Goal: Task Accomplishment & Management: Manage account settings

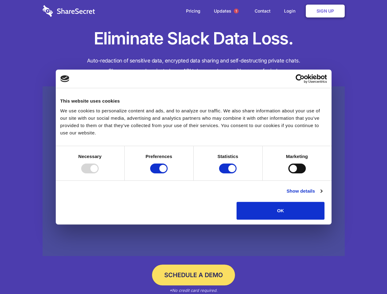
click at [99, 173] on div at bounding box center [89, 169] width 17 height 10
click at [168, 173] on input "Preferences" at bounding box center [158, 169] width 17 height 10
checkbox input "false"
click at [228, 173] on input "Statistics" at bounding box center [227, 169] width 17 height 10
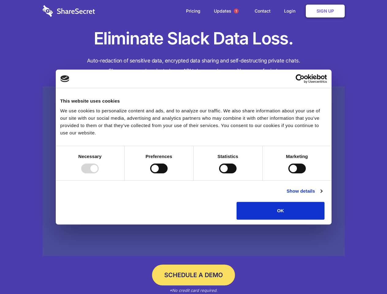
checkbox input "false"
click at [288, 173] on input "Marketing" at bounding box center [296, 169] width 17 height 10
checkbox input "true"
click at [322, 195] on link "Show details" at bounding box center [304, 190] width 36 height 7
